Goal: Ask a question: Seek information or help from site administrators or community

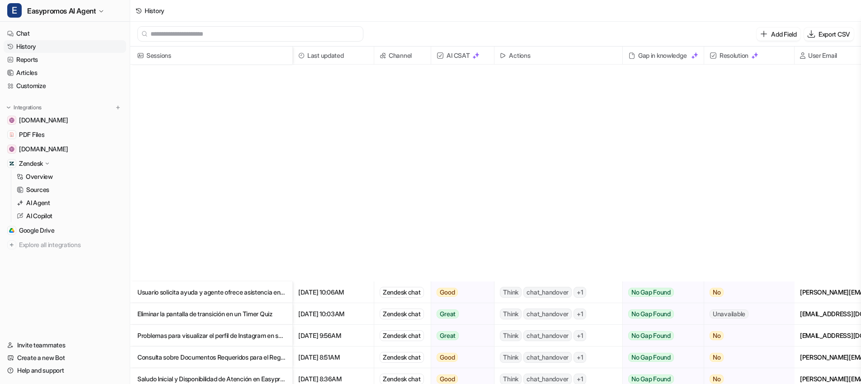
scroll to position [312, 0]
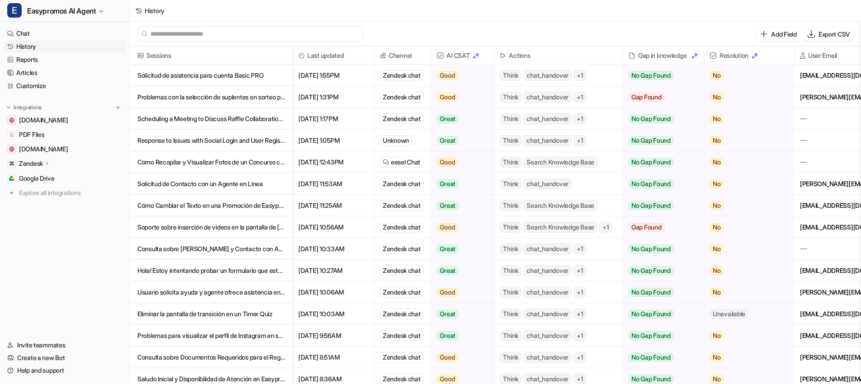
scroll to position [1, 0]
click at [246, 73] on p "Solicitud de asistencia para cuenta Basic PRO" at bounding box center [211, 76] width 148 height 22
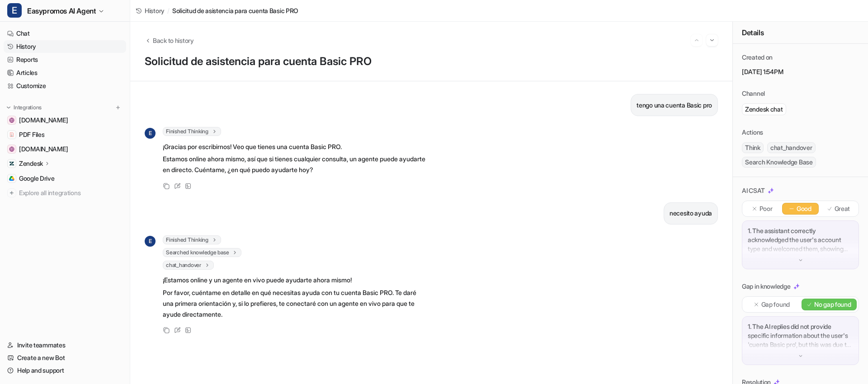
click at [38, 46] on link "History" at bounding box center [65, 46] width 123 height 13
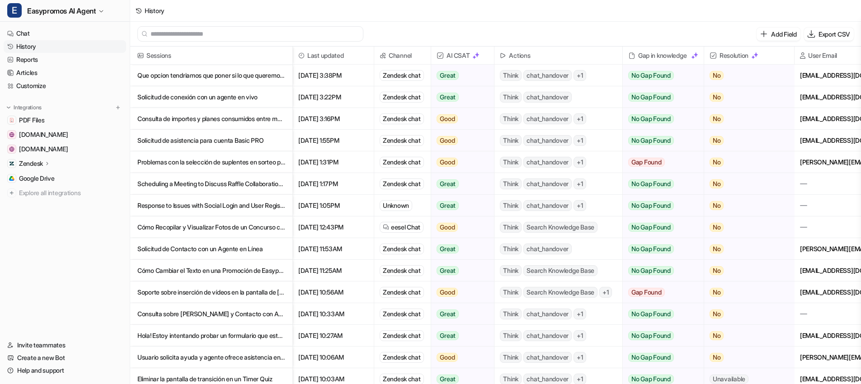
click at [208, 74] on p "Que opcion tendriamos que poner si lo que queremos es que teniendo dos participa" at bounding box center [211, 76] width 148 height 22
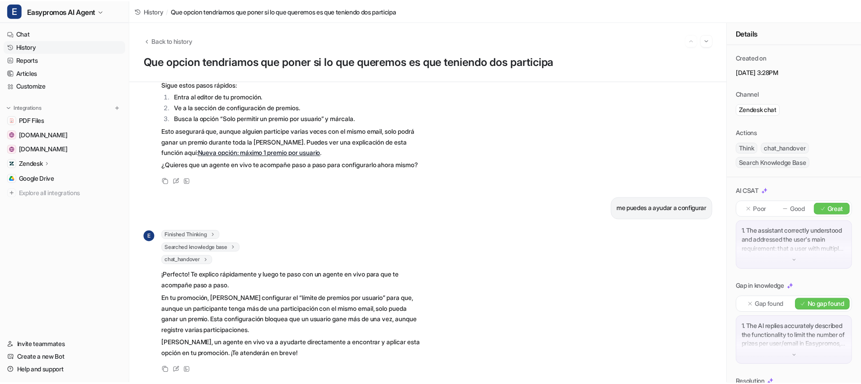
scroll to position [545, 0]
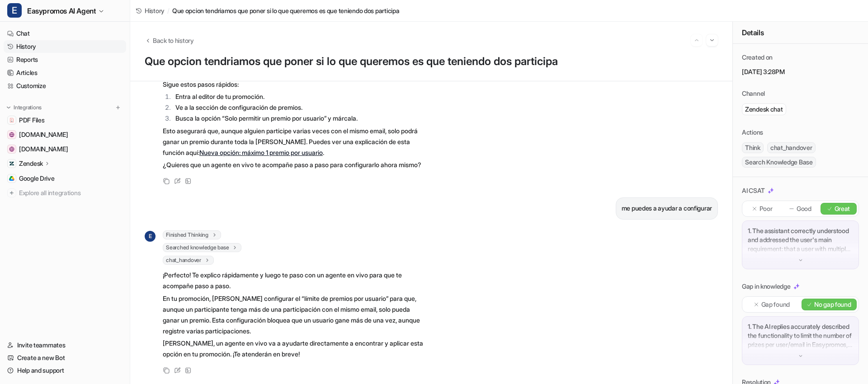
click at [43, 43] on link "History" at bounding box center [65, 46] width 123 height 13
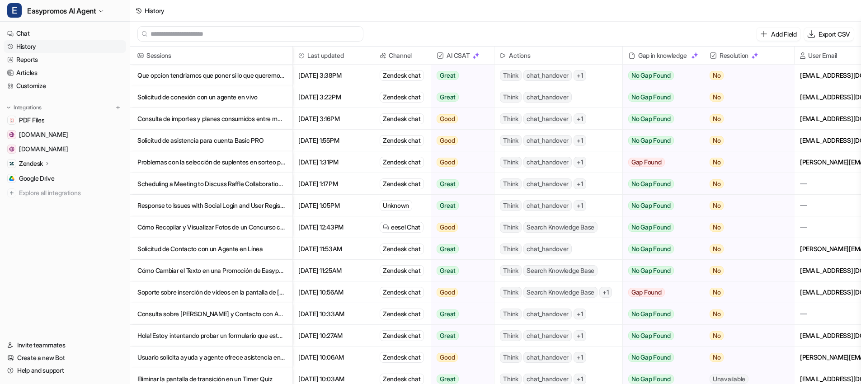
click at [204, 93] on p "Solicitud de conexión con un agente en vivo" at bounding box center [211, 97] width 148 height 22
click at [241, 119] on p "Consulta de importes y planes consumidos entre mayo y agosto en Easypromos" at bounding box center [211, 119] width 148 height 22
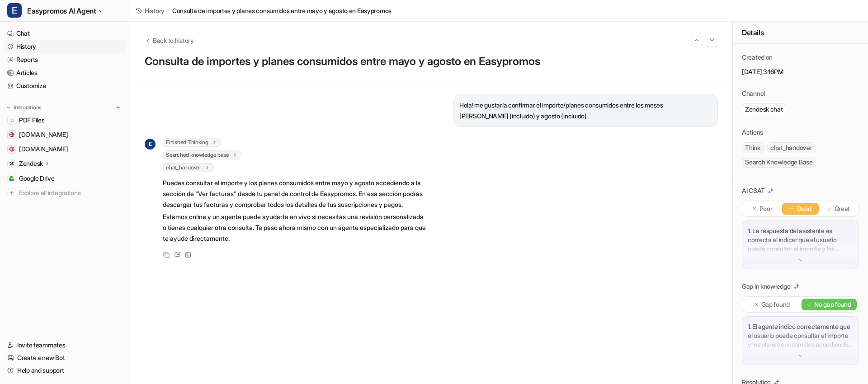
click at [36, 46] on link "History" at bounding box center [65, 46] width 123 height 13
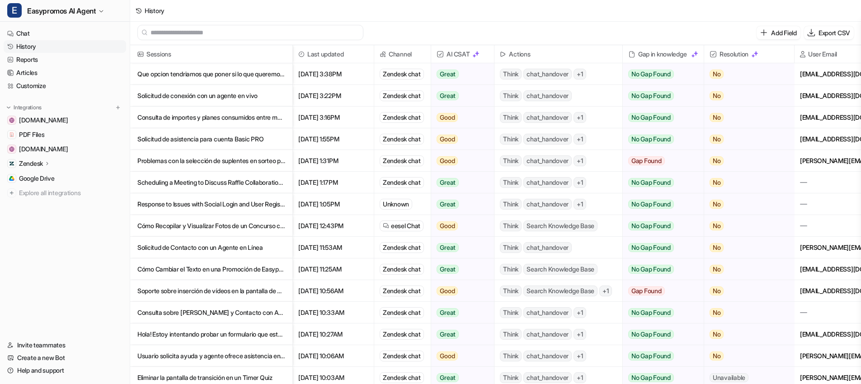
scroll to position [1, 0]
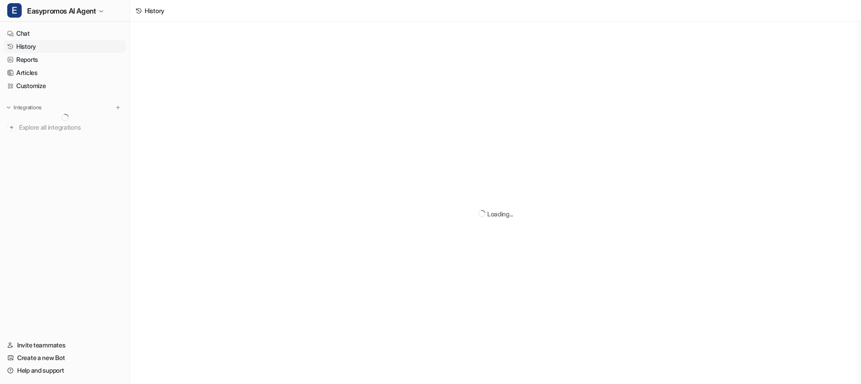
scroll to position [1, 0]
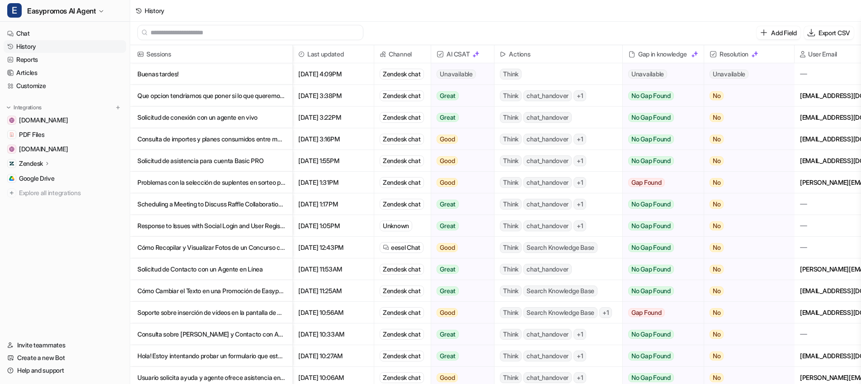
click at [213, 74] on p "Buenas tardes!" at bounding box center [211, 74] width 148 height 22
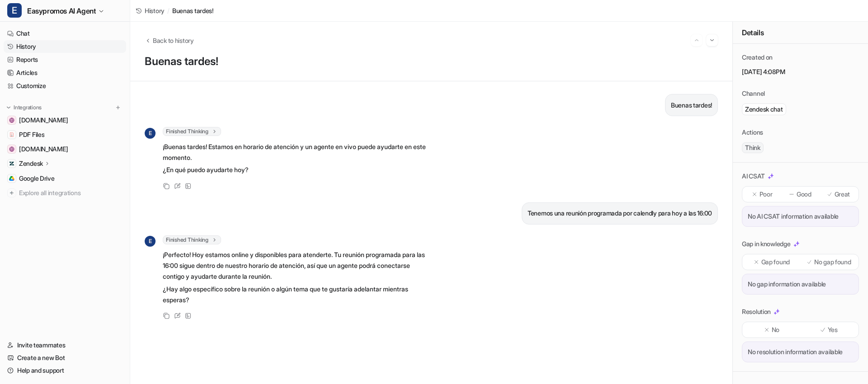
click at [54, 43] on link "History" at bounding box center [65, 46] width 123 height 13
drag, startPoint x: 51, startPoint y: 44, endPoint x: 58, endPoint y: 33, distance: 13.4
click at [51, 44] on link "History" at bounding box center [65, 46] width 123 height 13
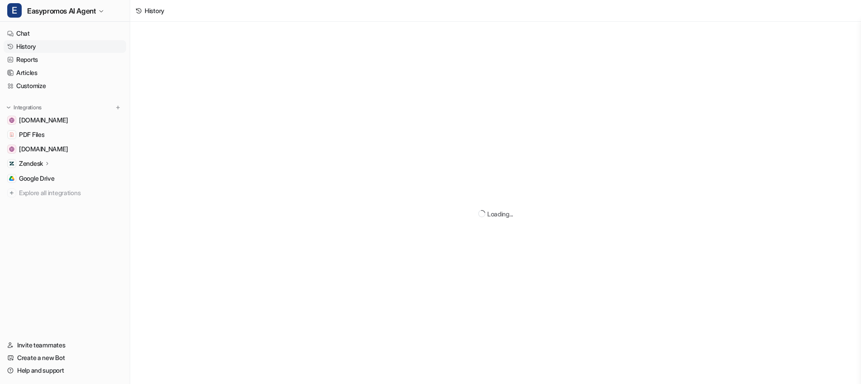
click at [44, 51] on link "History" at bounding box center [65, 46] width 123 height 13
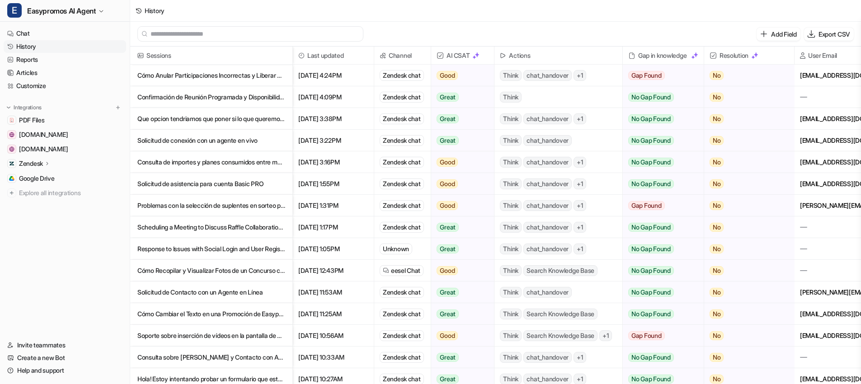
click at [245, 72] on p "Cómo Anular Participaciones Incorrectas y Liberar Premios en una Promoción" at bounding box center [211, 76] width 148 height 22
click at [231, 71] on p "Cómo Anular Participaciones Incorrectas y Liberar Premios en una Promoción" at bounding box center [211, 76] width 148 height 22
